Goal: Information Seeking & Learning: Learn about a topic

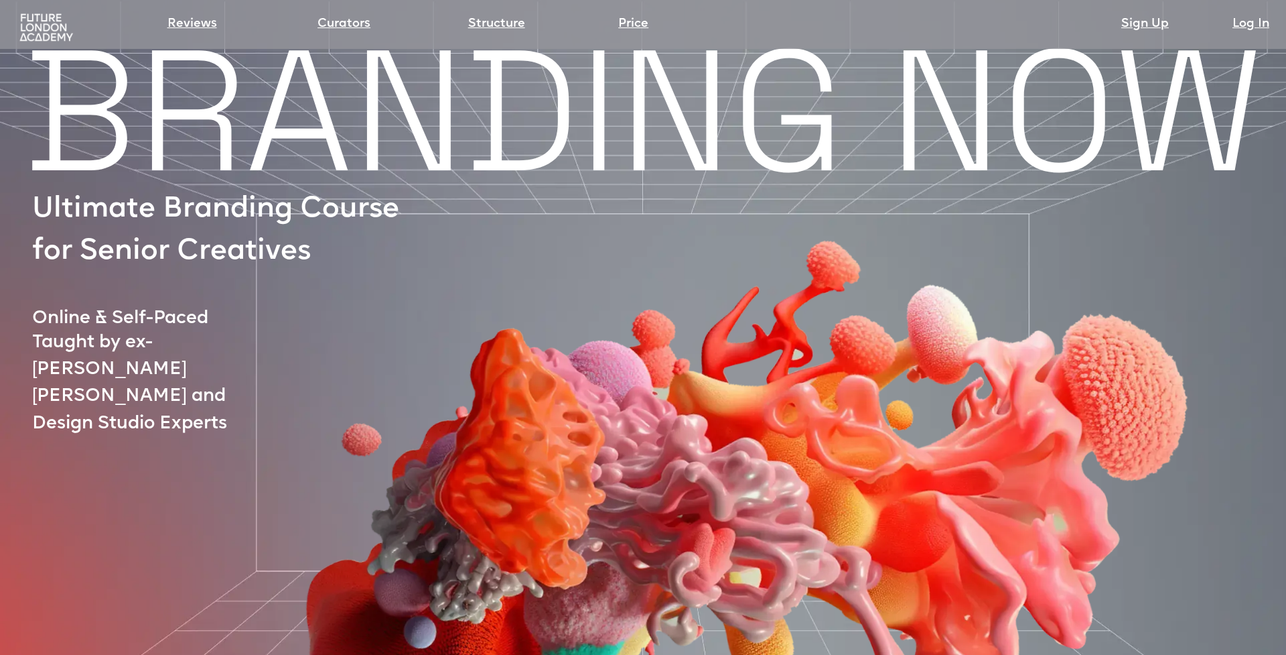
click at [46, 40] on img at bounding box center [46, 28] width 59 height 30
click at [40, 33] on img at bounding box center [46, 28] width 59 height 30
click at [9, 27] on div "Reviews Curators Structure Price Sign Up Log In" at bounding box center [643, 19] width 1273 height 33
click at [53, 27] on img at bounding box center [46, 28] width 59 height 30
click at [50, 28] on img at bounding box center [46, 28] width 59 height 30
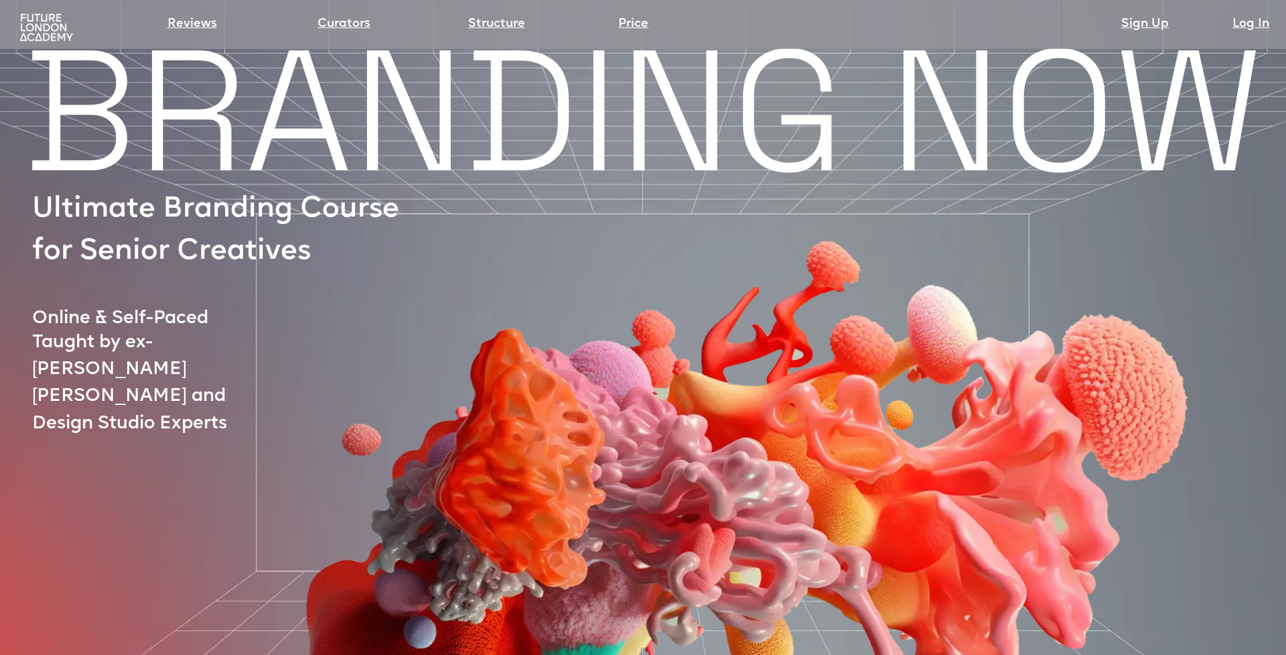
click at [51, 45] on section "Reviews Curators Structure Price Sign Up Log In" at bounding box center [643, 24] width 1286 height 49
click at [45, 32] on img at bounding box center [46, 28] width 59 height 30
click at [34, 35] on img at bounding box center [46, 28] width 59 height 30
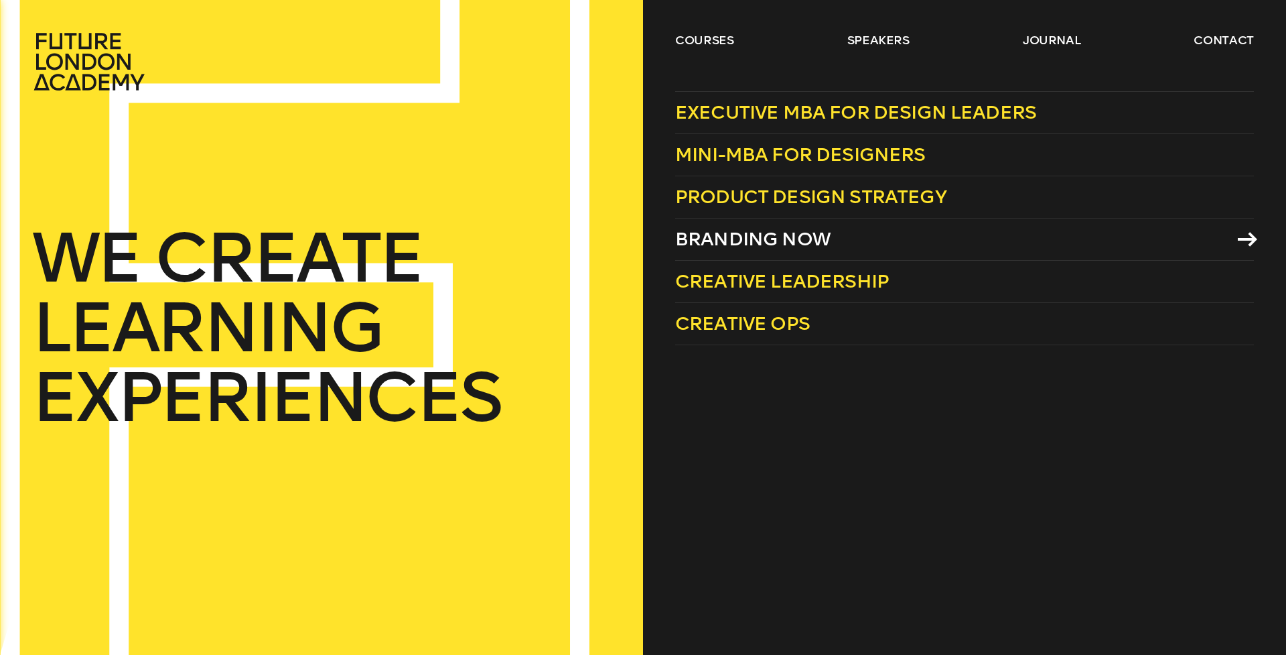
click at [721, 241] on span "Branding Now" at bounding box center [752, 239] width 155 height 22
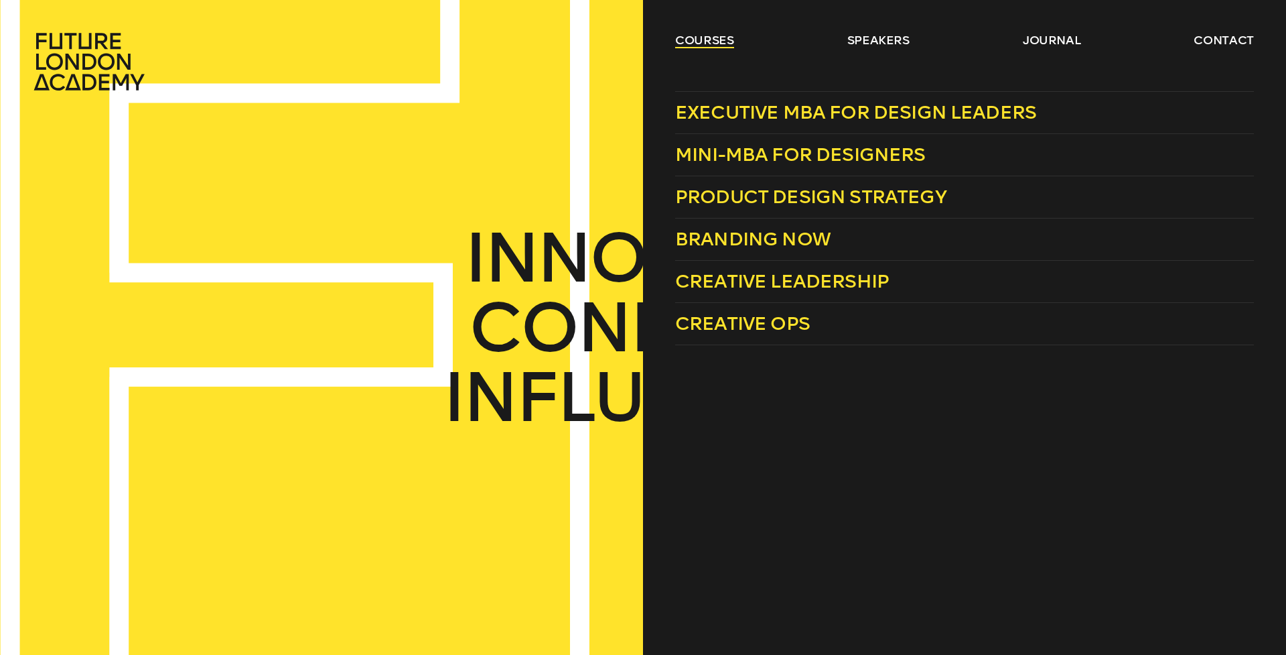
click at [723, 34] on link "courses" at bounding box center [704, 40] width 59 height 16
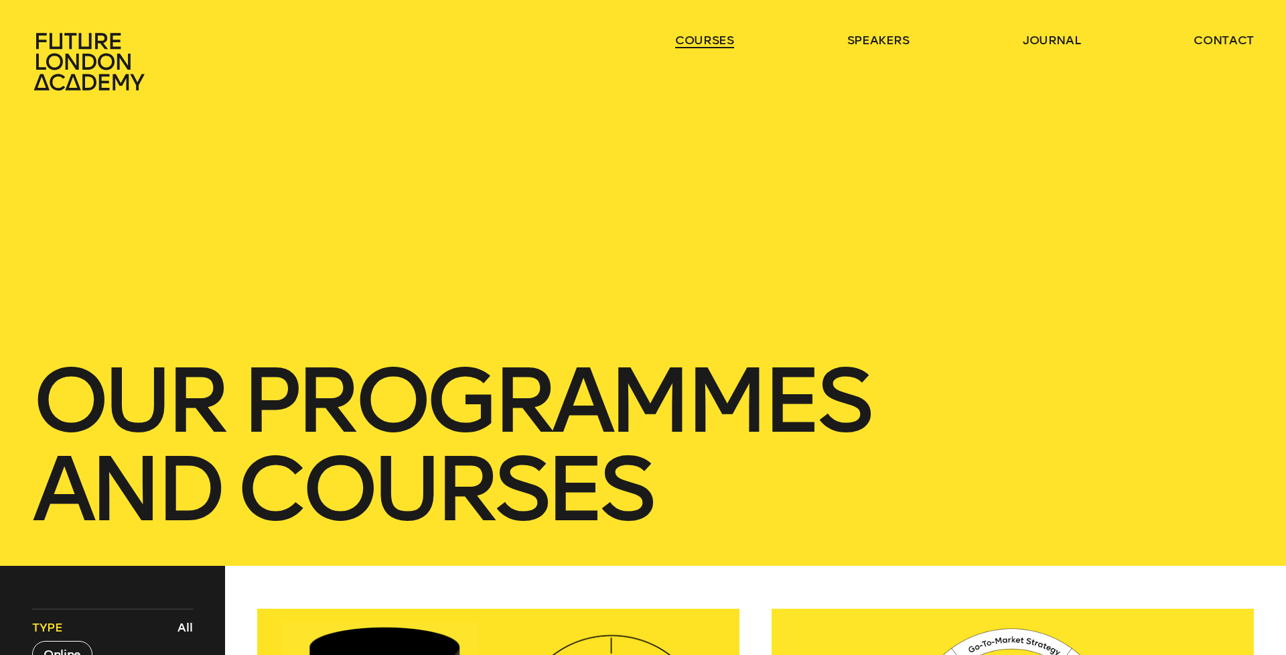
click at [722, 34] on link "courses" at bounding box center [704, 40] width 59 height 16
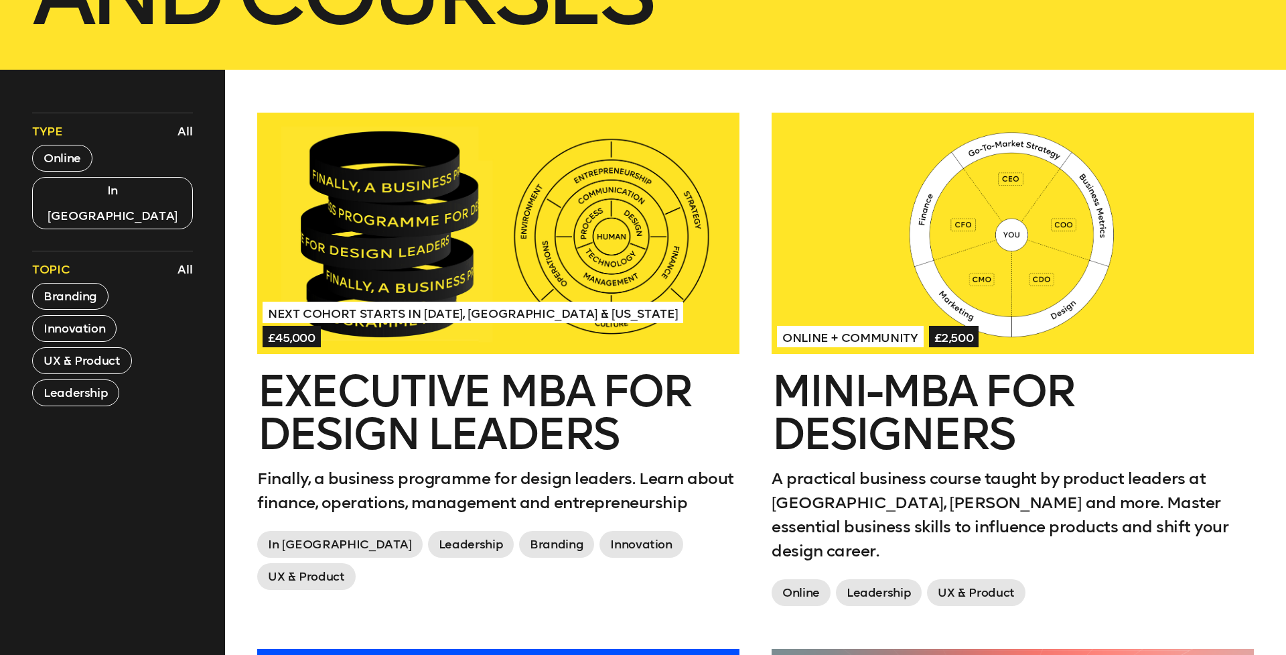
scroll to position [498, 0]
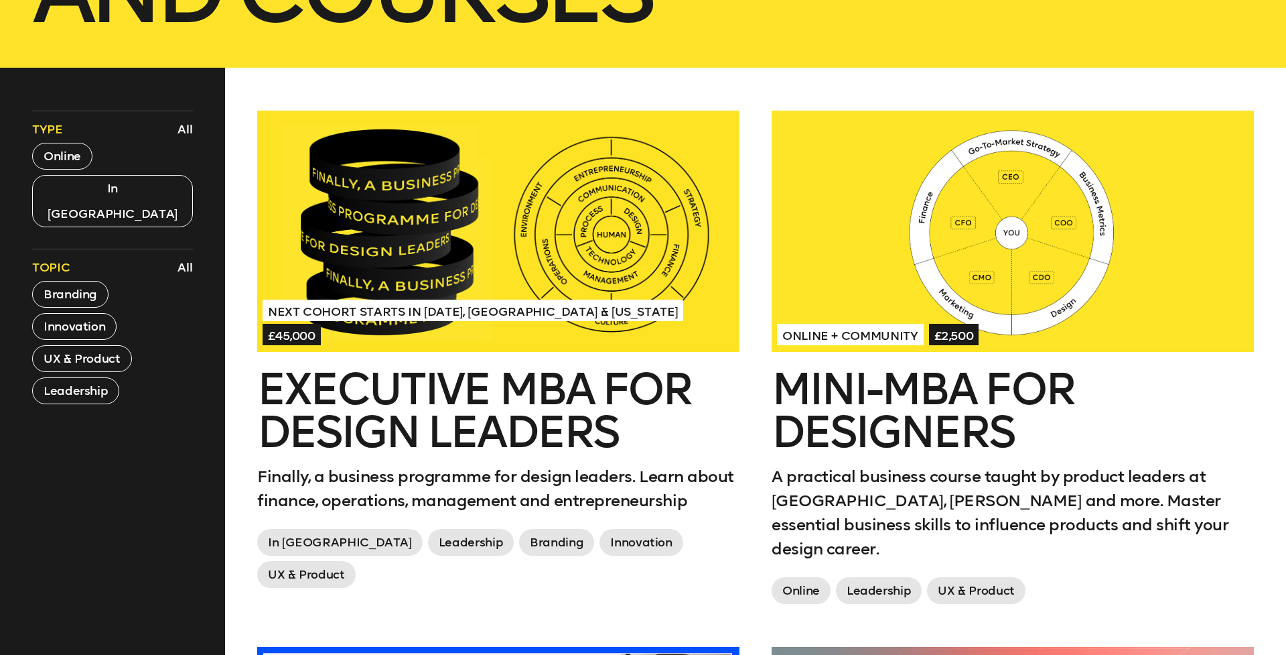
click at [627, 220] on div at bounding box center [498, 231] width 482 height 241
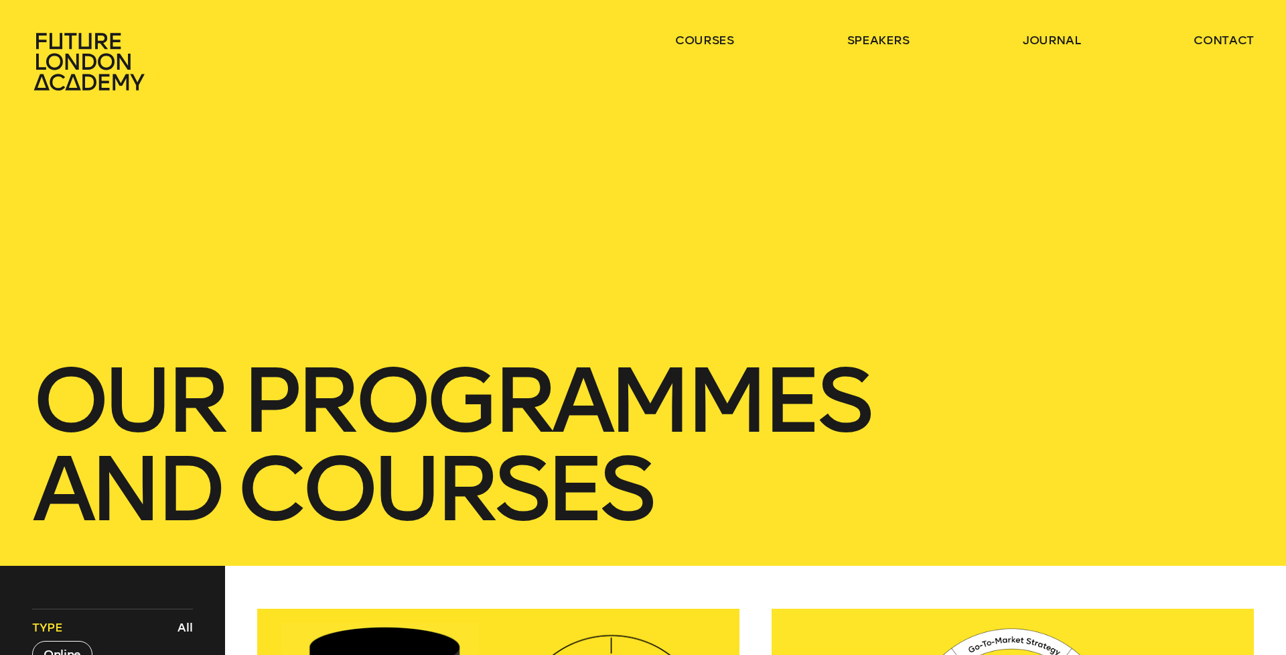
scroll to position [-3, 0]
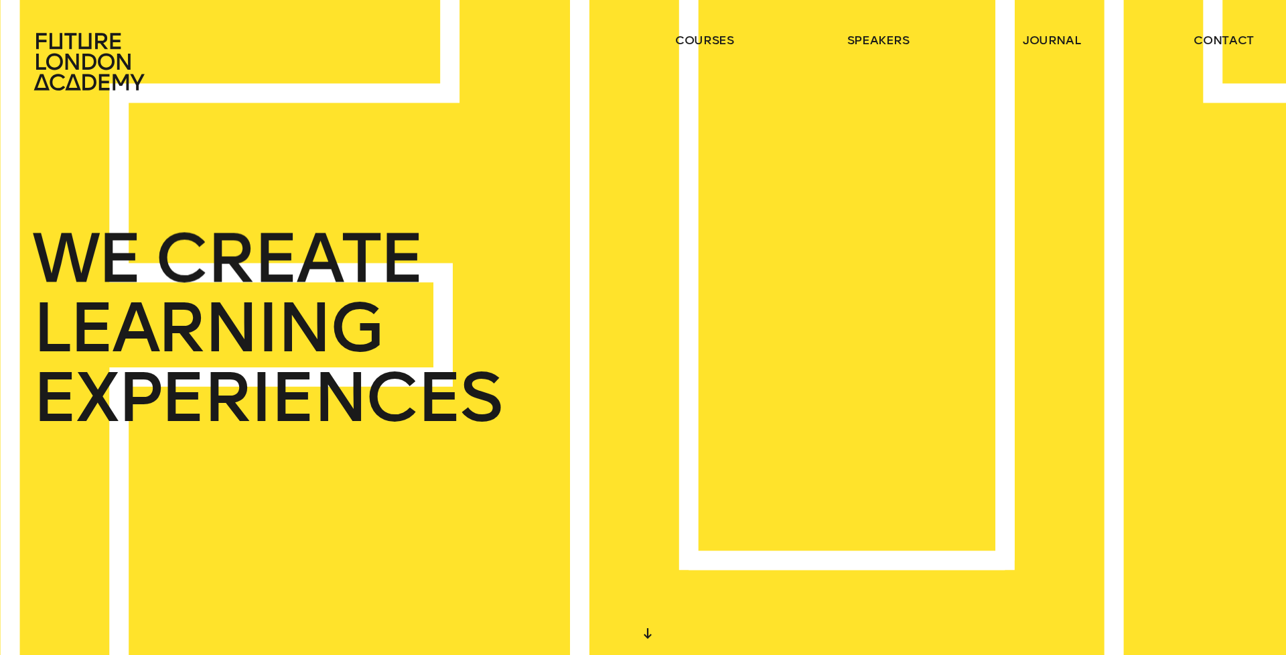
drag, startPoint x: 714, startPoint y: 160, endPoint x: 830, endPoint y: 168, distance: 116.9
click at [830, 168] on div "WE CREATE LEARNING EXPERIENCES" at bounding box center [643, 327] width 1286 height 655
drag, startPoint x: 873, startPoint y: 219, endPoint x: 457, endPoint y: 198, distance: 416.6
click at [458, 198] on div "START DESIGNING YOUR FUTURE TODAY WE CREATE LEARNING EXPERIENCES IN THE HEART O…" at bounding box center [643, 327] width 1286 height 655
drag, startPoint x: 333, startPoint y: 245, endPoint x: 591, endPoint y: 291, distance: 262.0
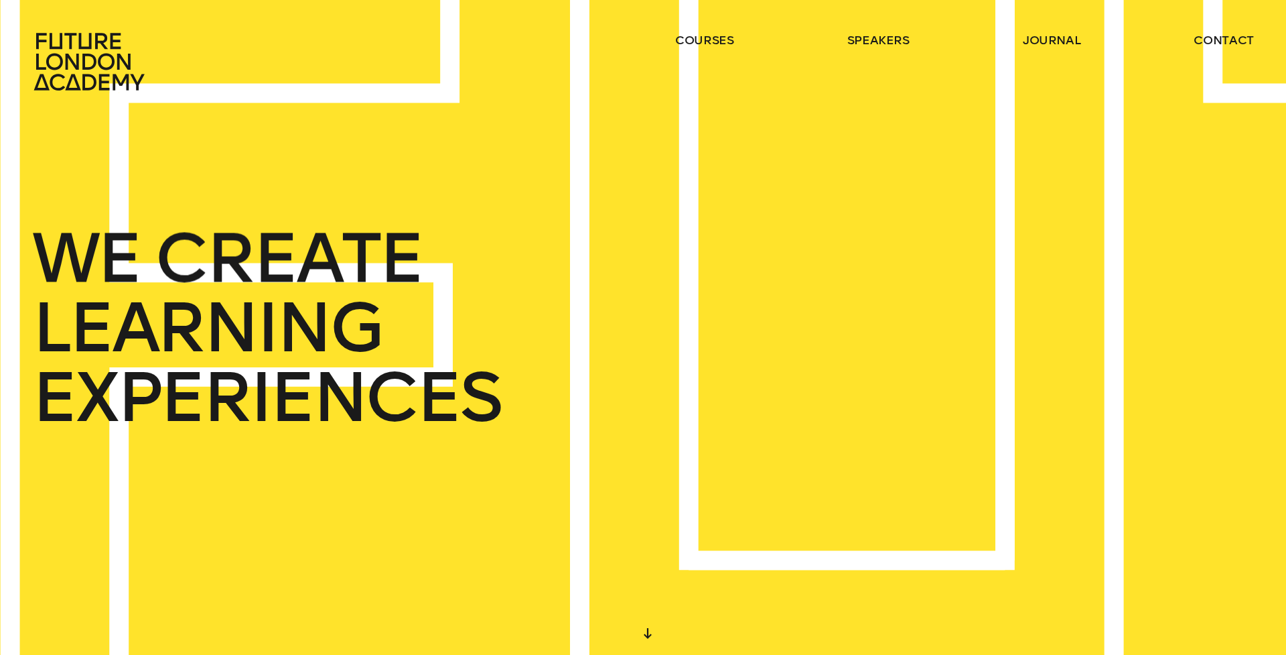
click at [591, 291] on div "WE CREATE LEARNING EXPERIENCES" at bounding box center [643, 327] width 1286 height 655
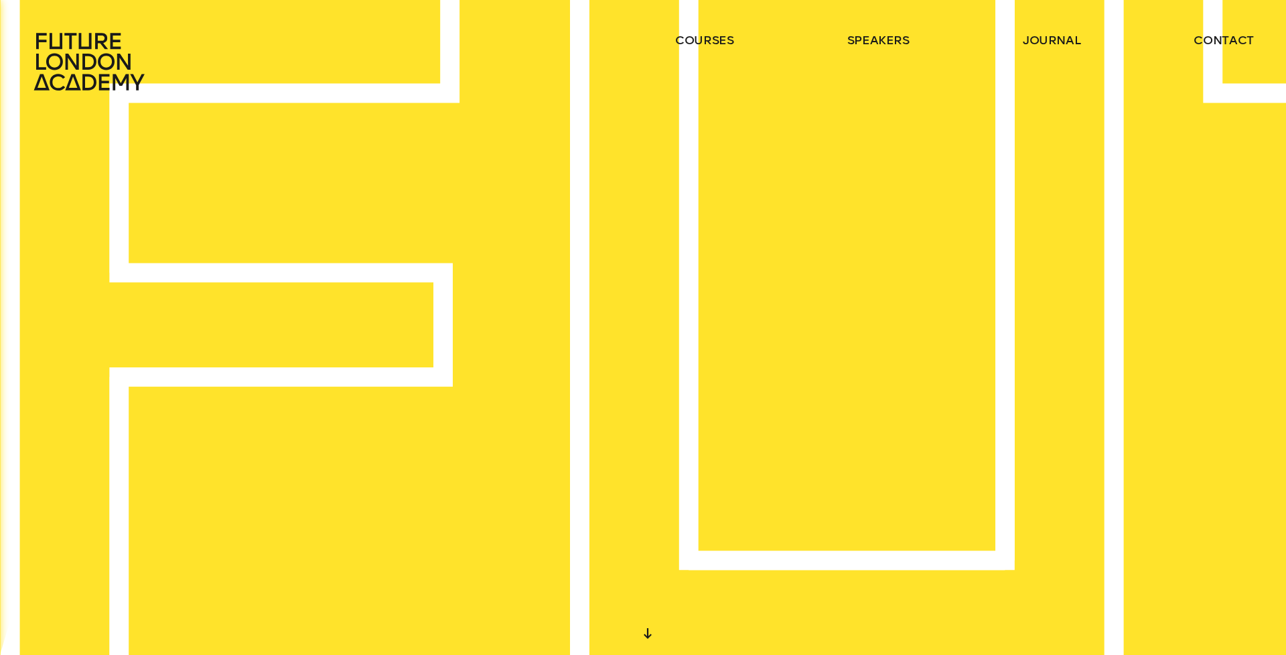
drag, startPoint x: 362, startPoint y: 267, endPoint x: 186, endPoint y: 255, distance: 175.9
click at [186, 255] on div "IN THE HEART OF LONDON AND AROUND THE WORLD" at bounding box center [643, 327] width 1286 height 655
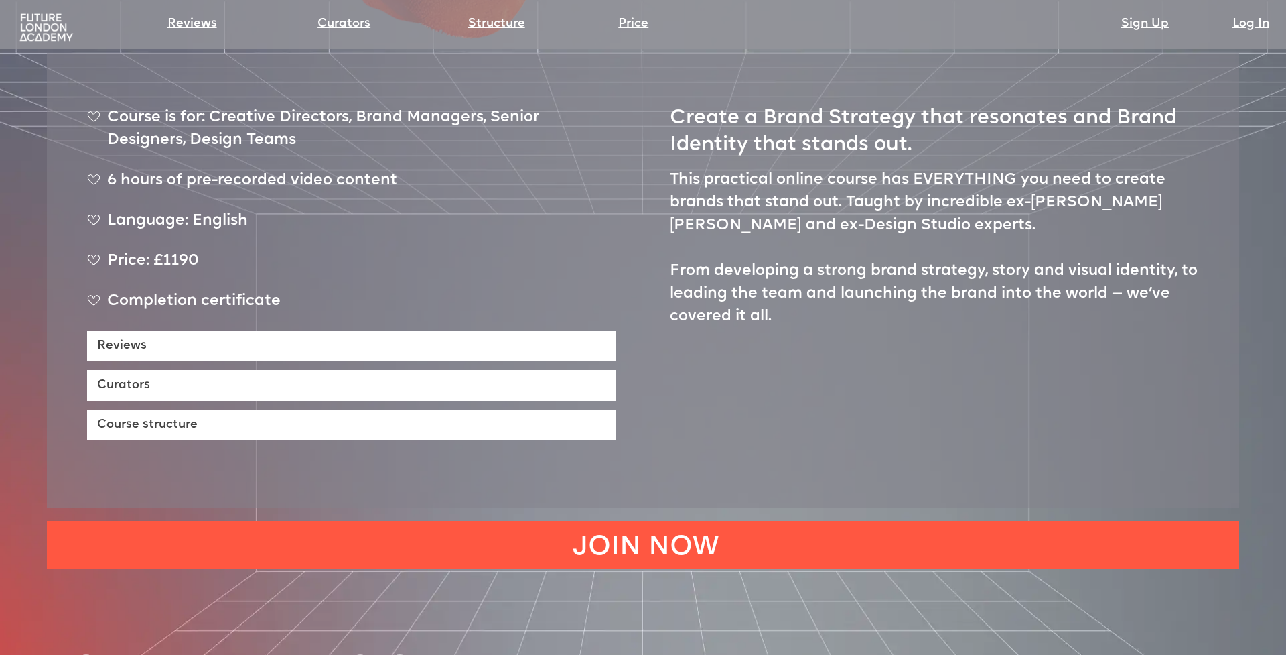
scroll to position [751, 0]
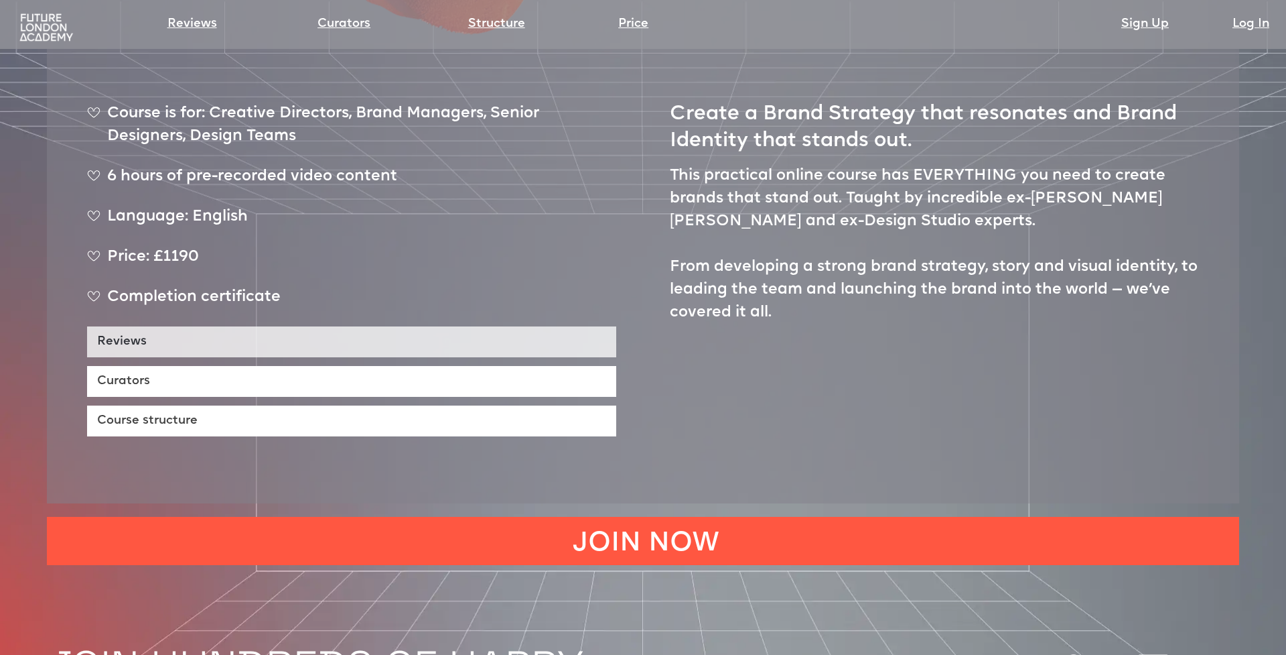
click at [456, 326] on link "Reviews" at bounding box center [351, 341] width 529 height 31
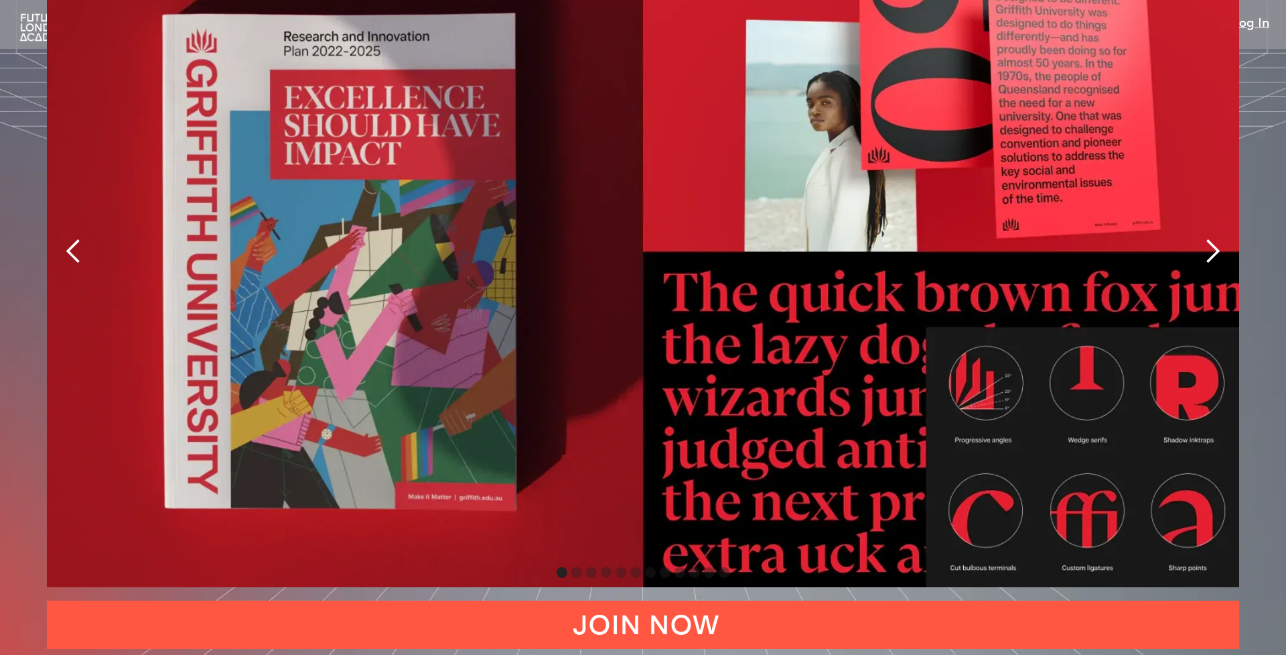
scroll to position [3219, 0]
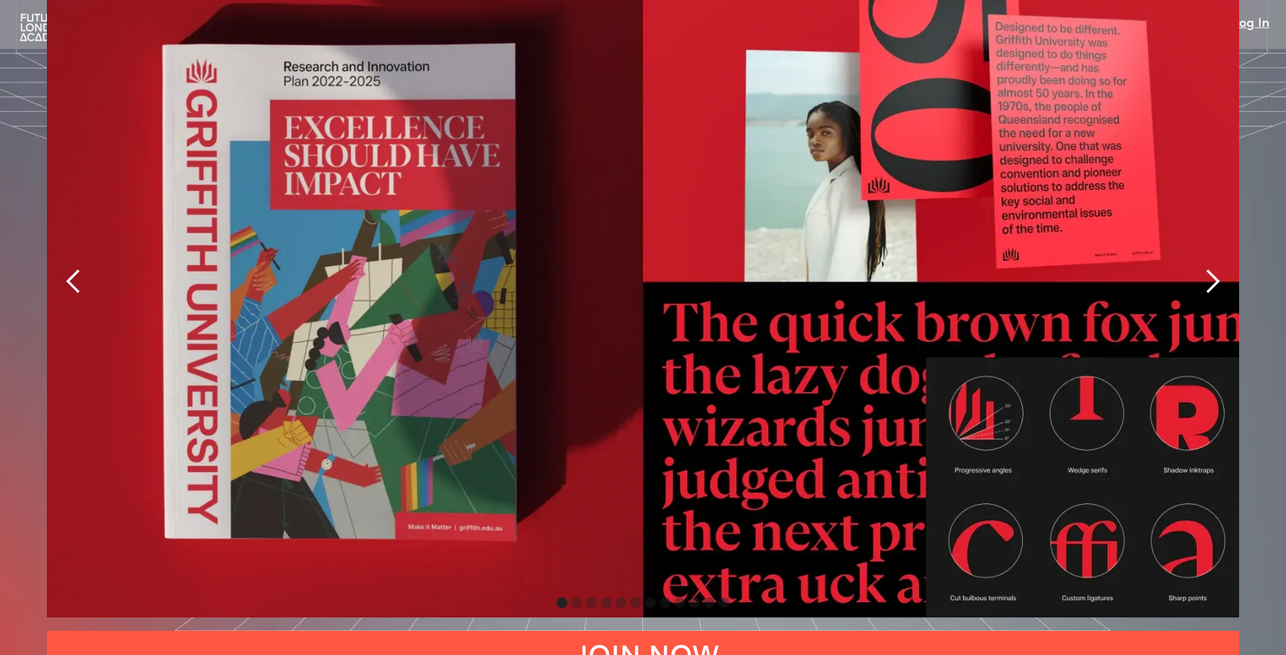
click at [1208, 268] on div "next slide" at bounding box center [1212, 281] width 27 height 27
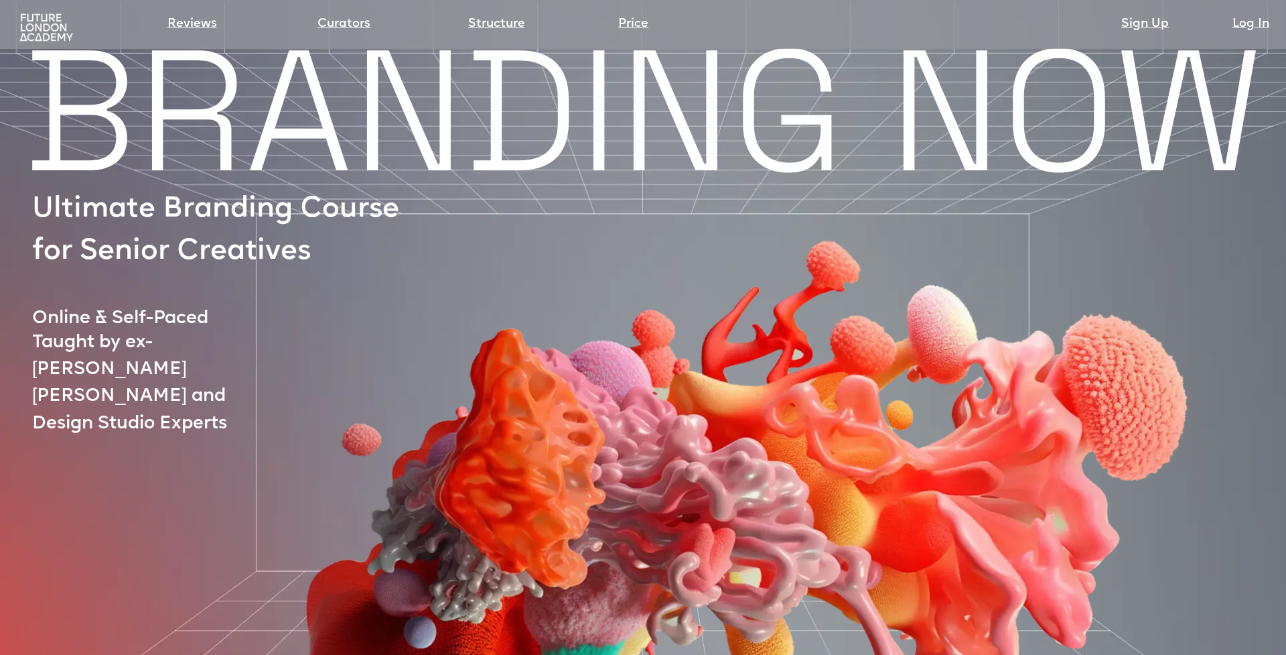
scroll to position [0, 0]
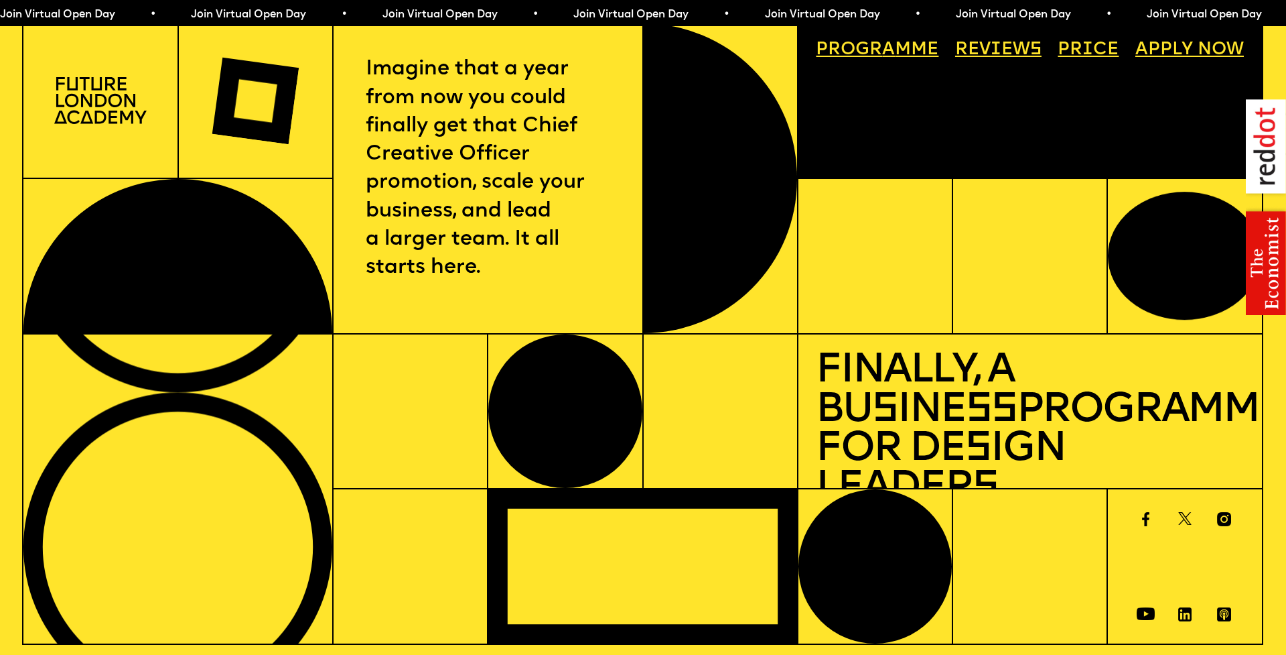
click at [1264, 143] on img at bounding box center [1266, 207] width 40 height 216
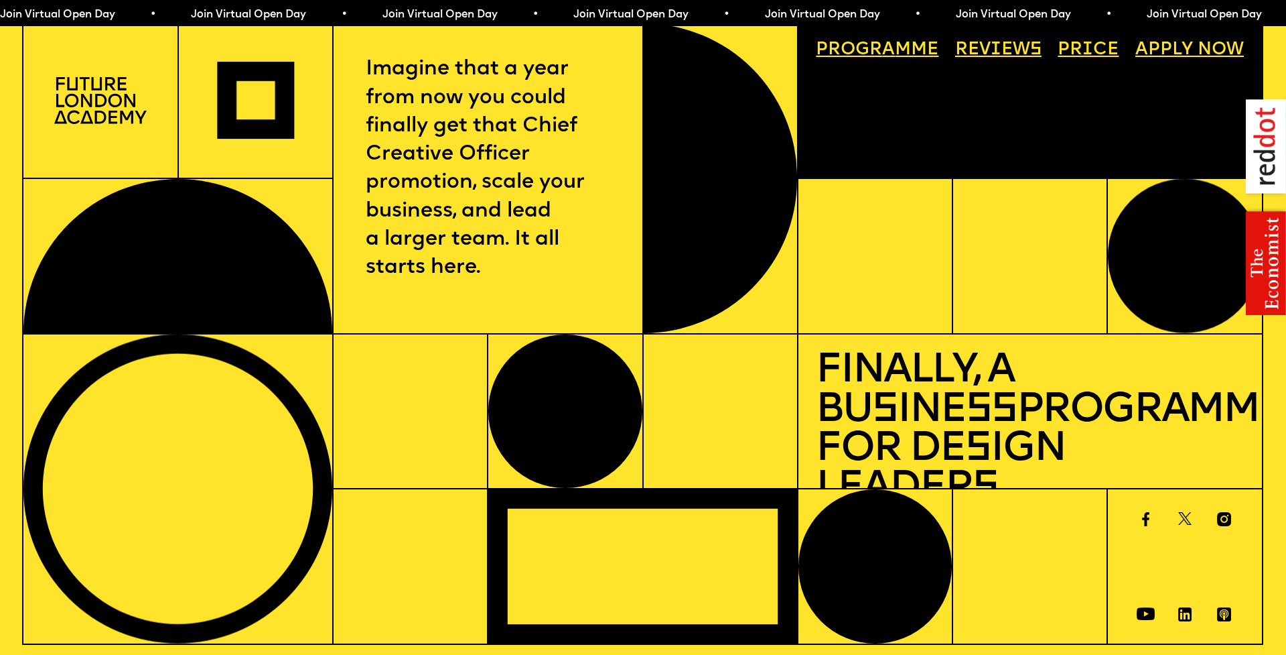
drag, startPoint x: 1264, startPoint y: 151, endPoint x: 1264, endPoint y: 161, distance: 10.0
click at [1264, 151] on img at bounding box center [1266, 207] width 40 height 216
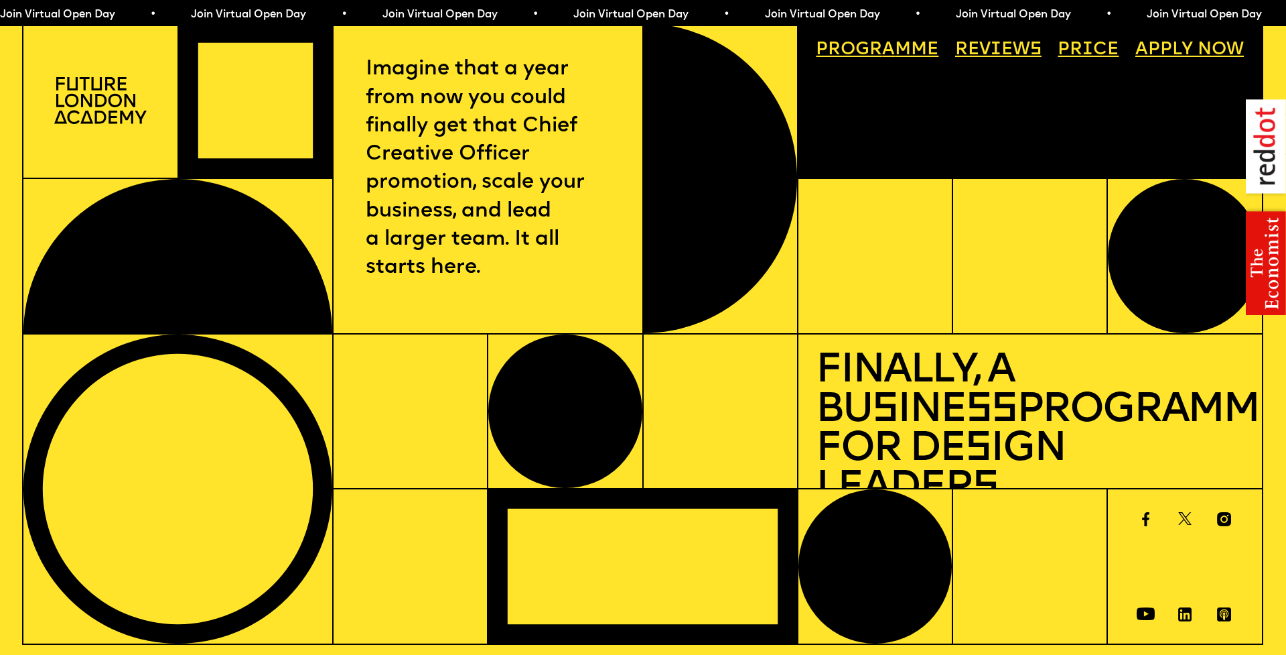
click at [1261, 249] on img at bounding box center [1266, 207] width 40 height 216
click at [1270, 176] on img at bounding box center [1266, 207] width 40 height 216
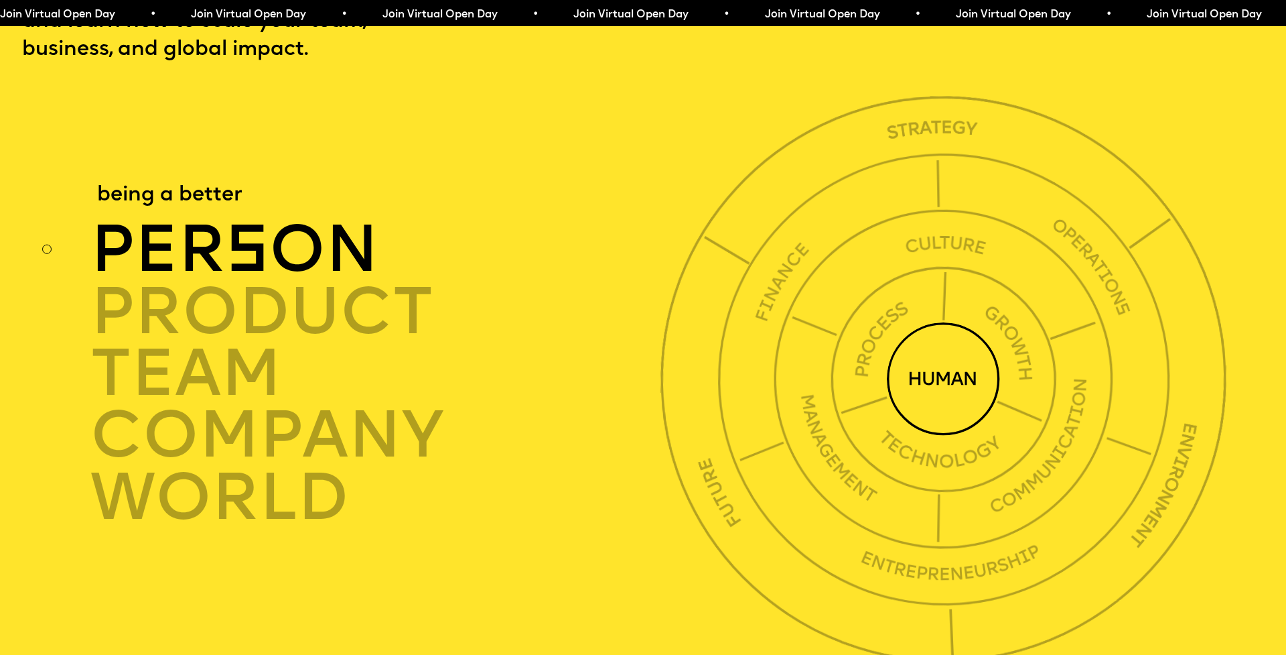
scroll to position [4516, 0]
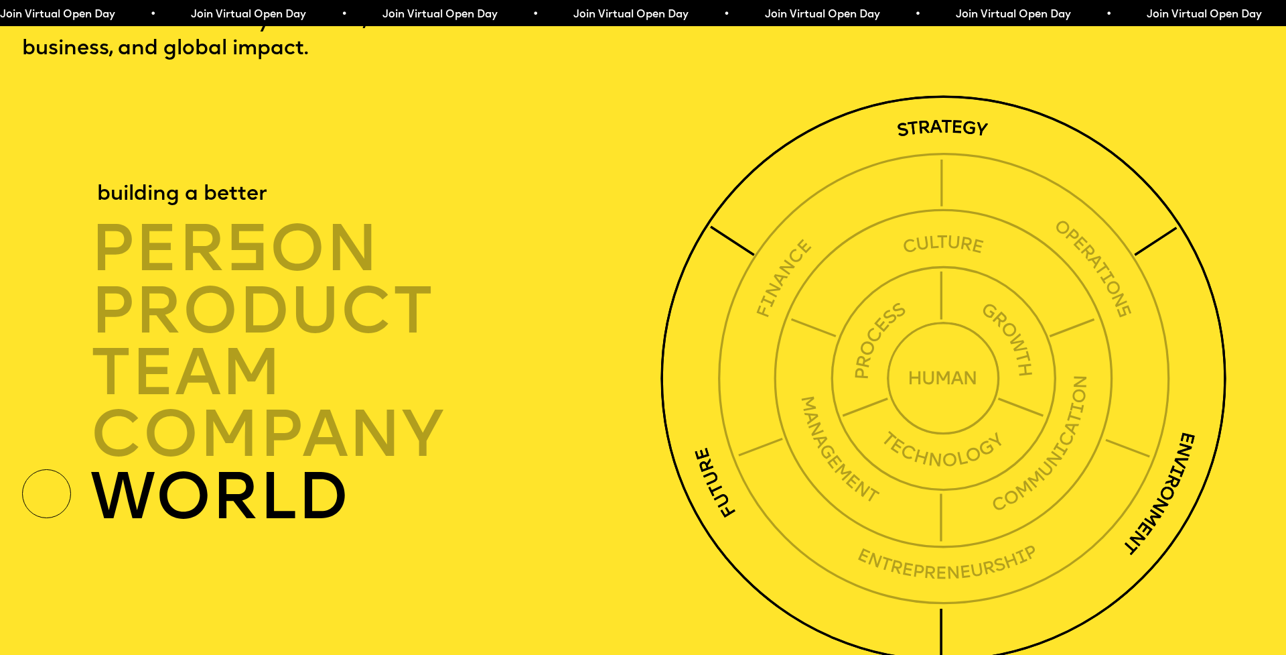
click at [1118, 176] on img at bounding box center [944, 378] width 566 height 566
click at [951, 99] on img at bounding box center [944, 378] width 566 height 566
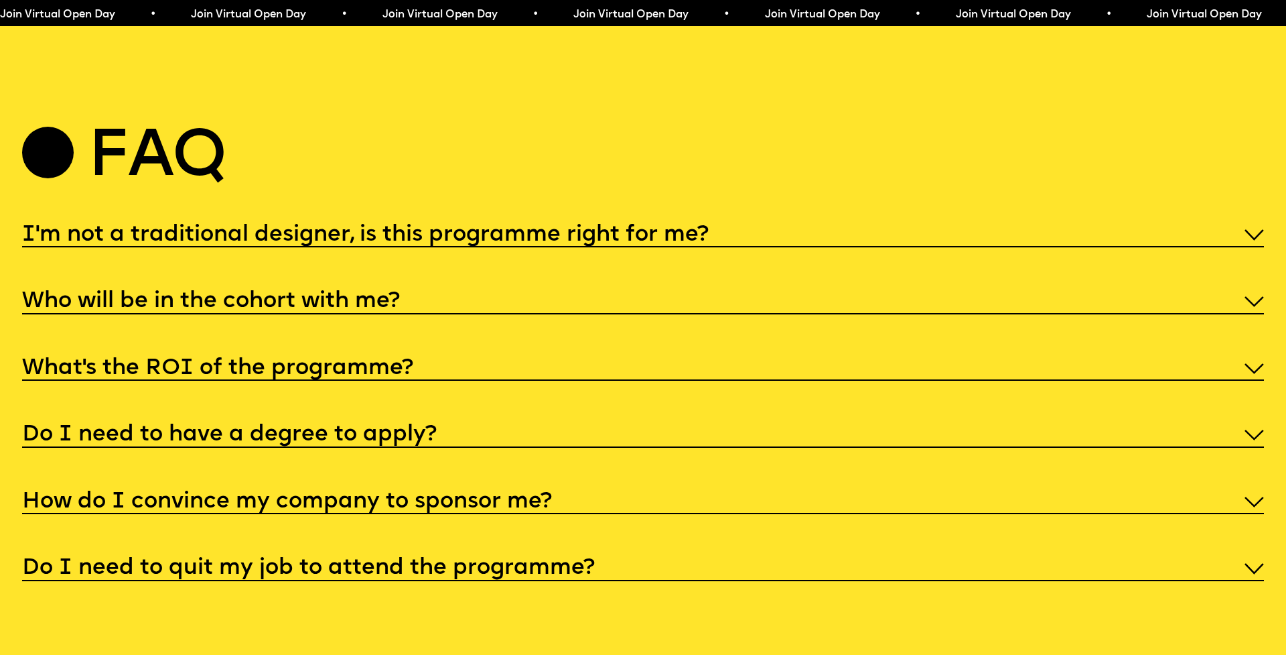
scroll to position [6666, 0]
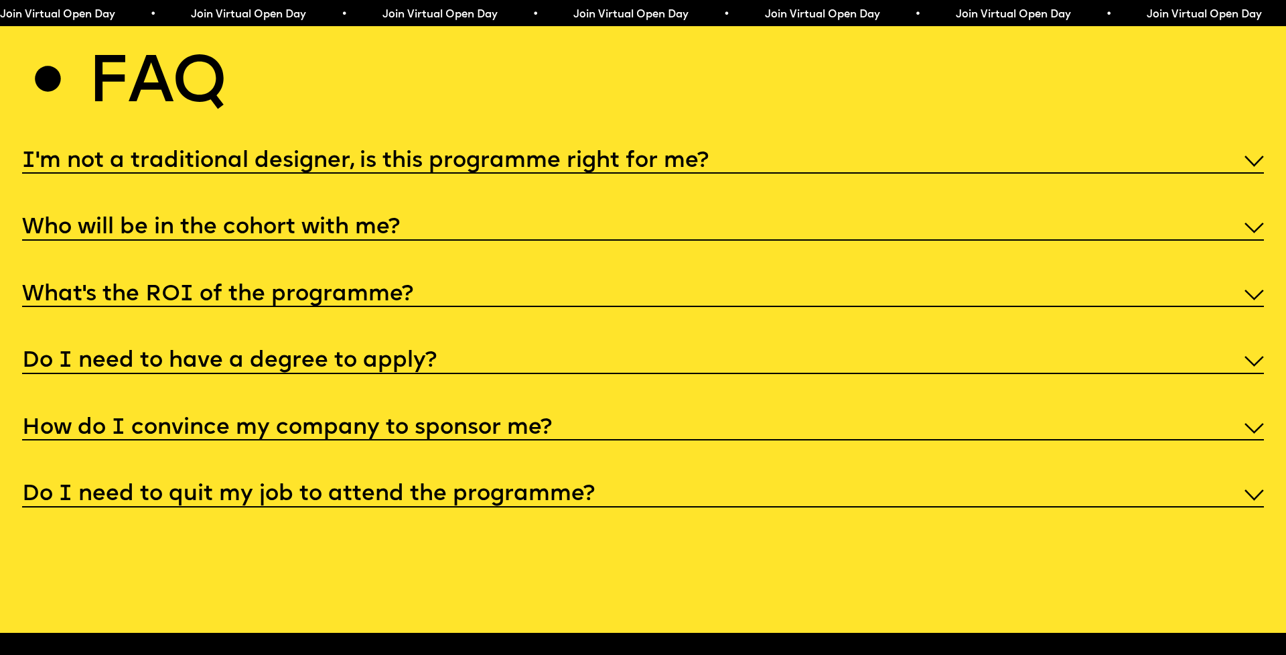
click at [380, 288] on h5 "What’s the ROI of the programme?" at bounding box center [217, 294] width 391 height 13
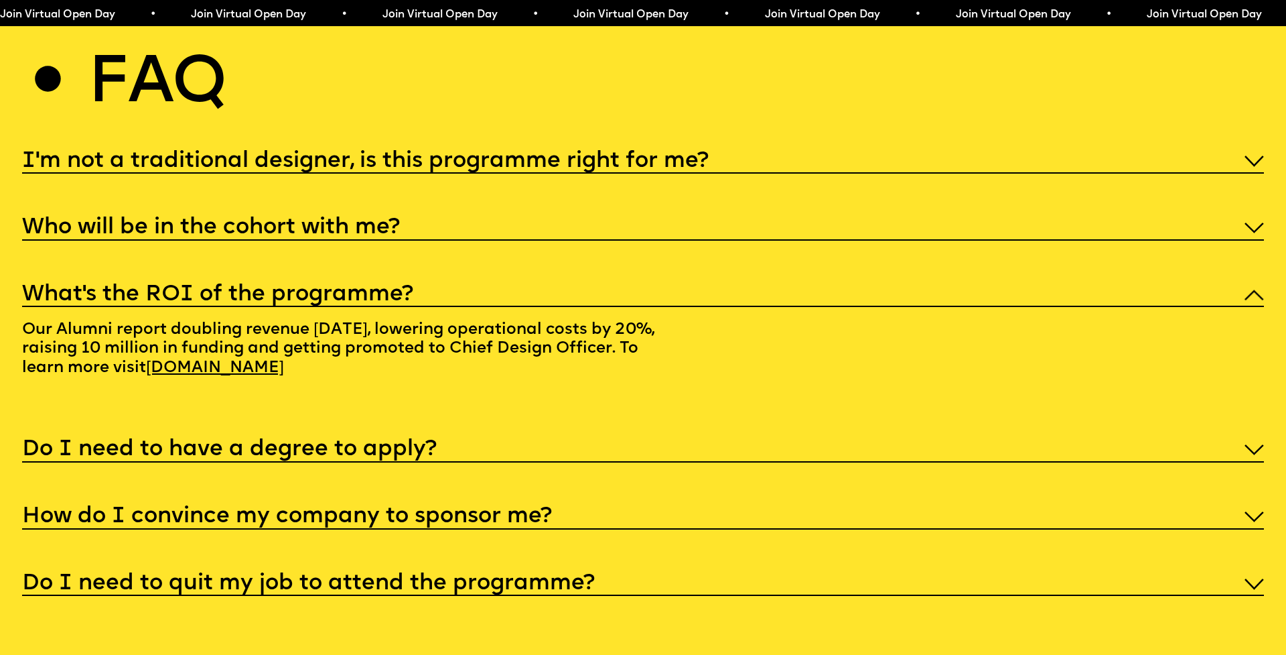
click at [380, 288] on h5 "What’s the ROI of the programme?" at bounding box center [217, 294] width 391 height 13
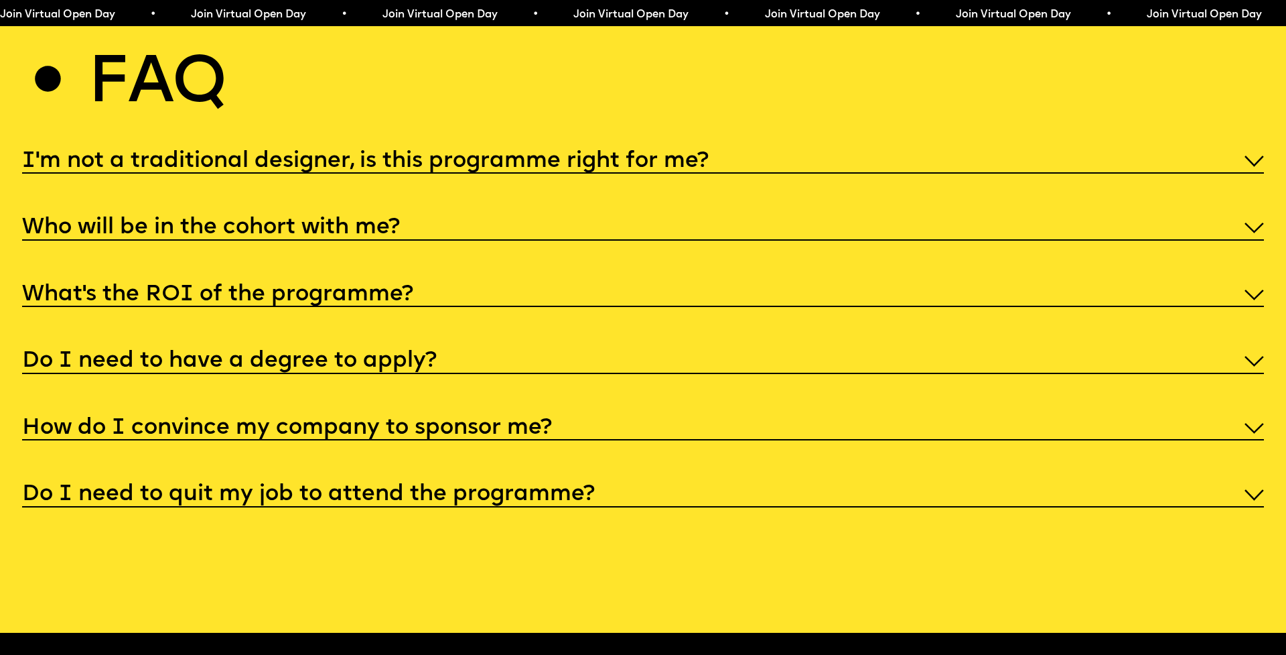
click at [368, 221] on h5 "Who will be in the cohort with me?" at bounding box center [211, 227] width 378 height 13
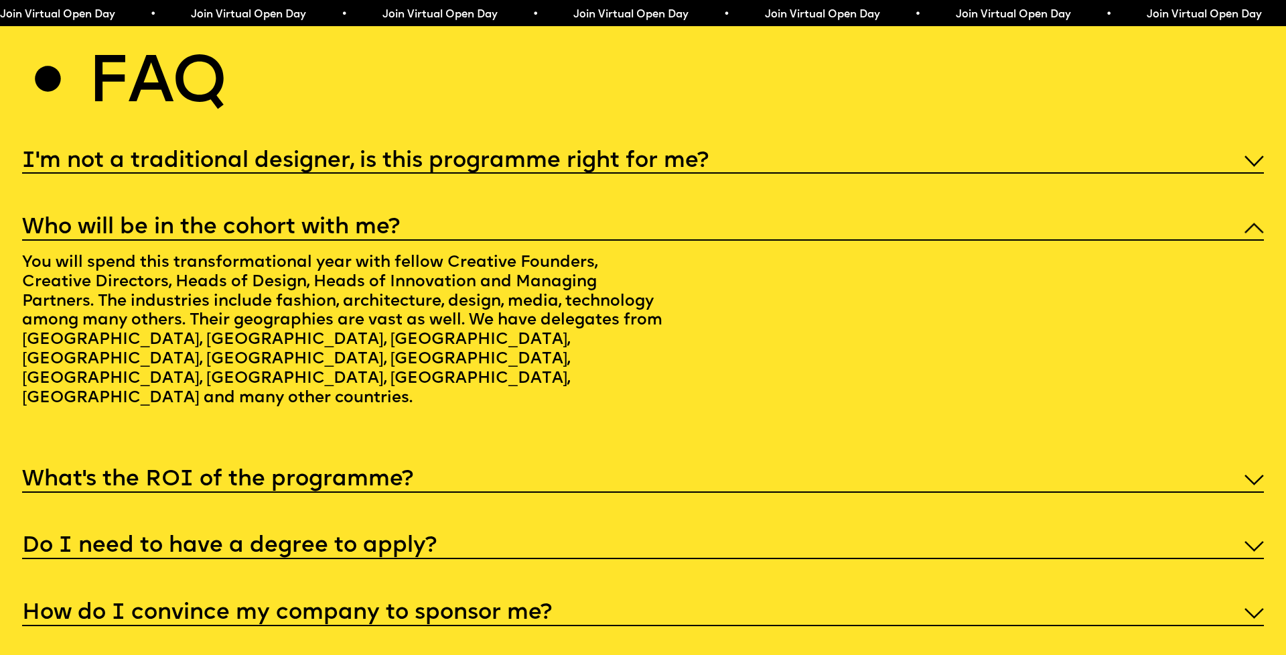
click at [377, 221] on h5 "Who will be in the cohort with me?" at bounding box center [211, 227] width 378 height 13
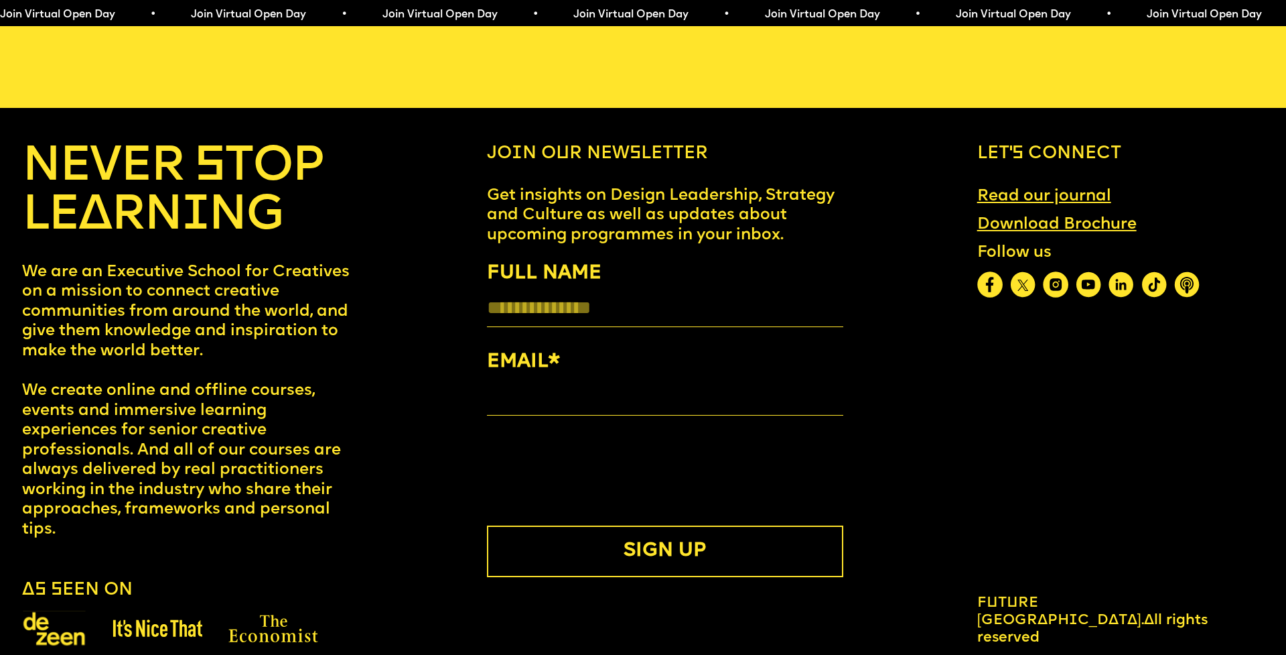
scroll to position [7190, 0]
click at [64, 616] on img at bounding box center [54, 628] width 64 height 37
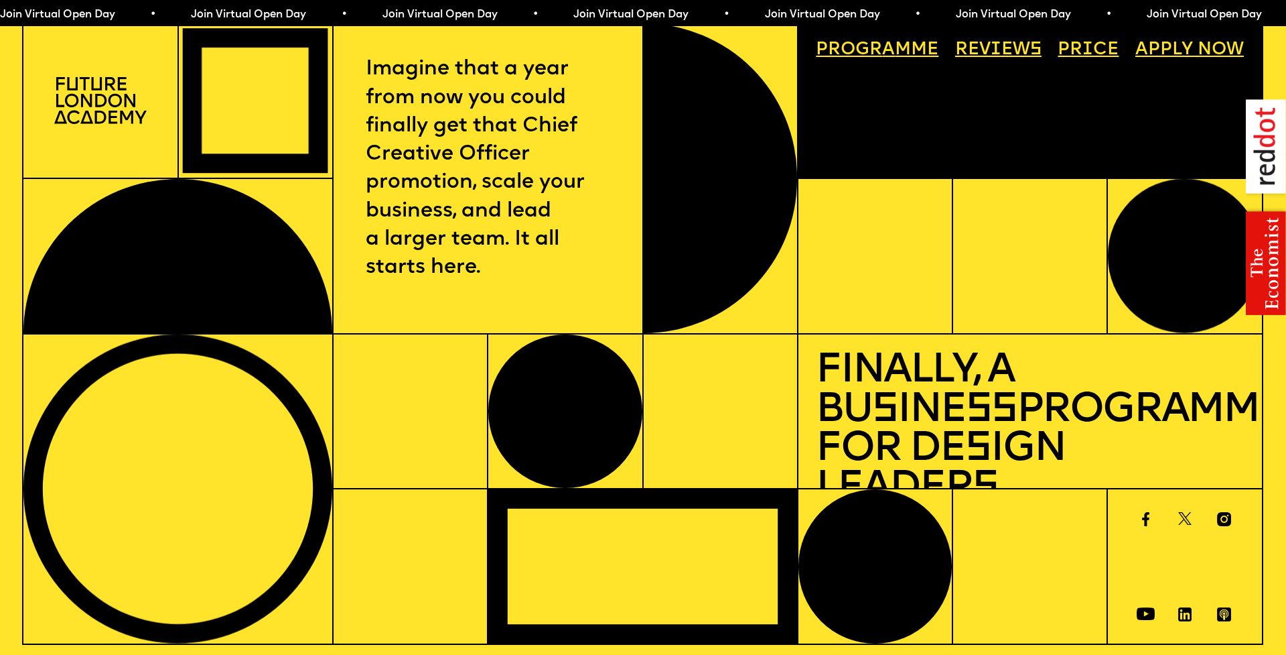
scroll to position [0, 0]
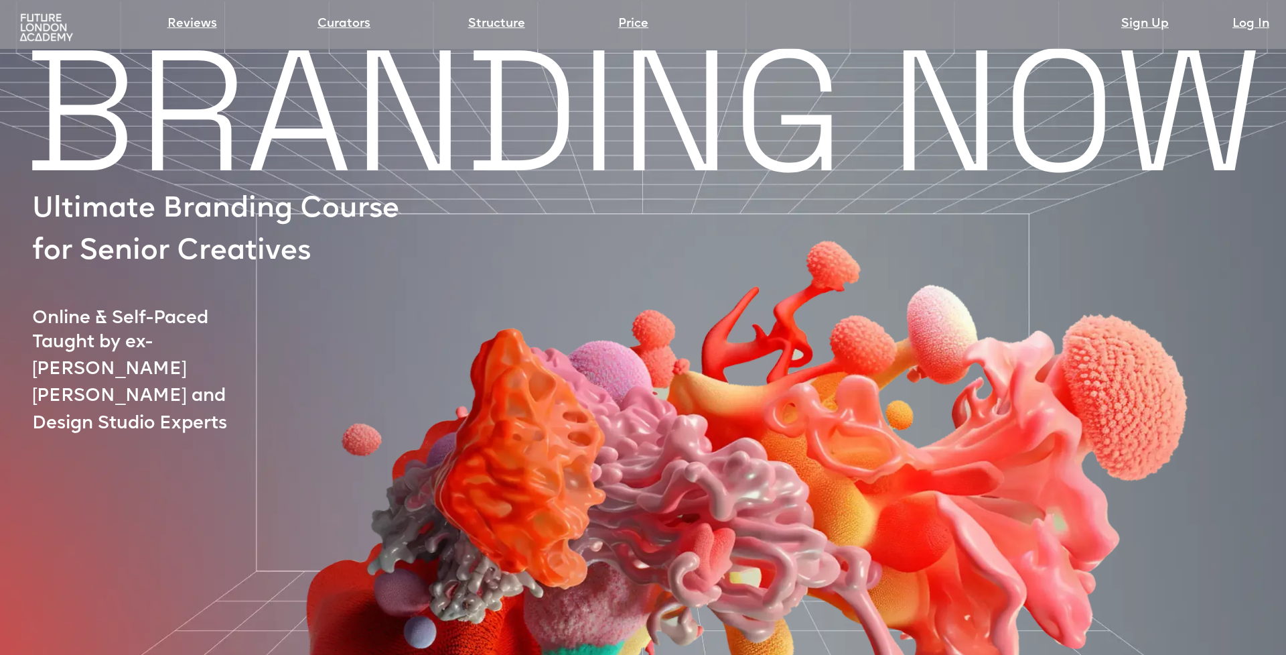
click at [51, 30] on img at bounding box center [46, 28] width 59 height 30
click at [50, 30] on img at bounding box center [46, 28] width 59 height 30
